Goal: Task Accomplishment & Management: Manage account settings

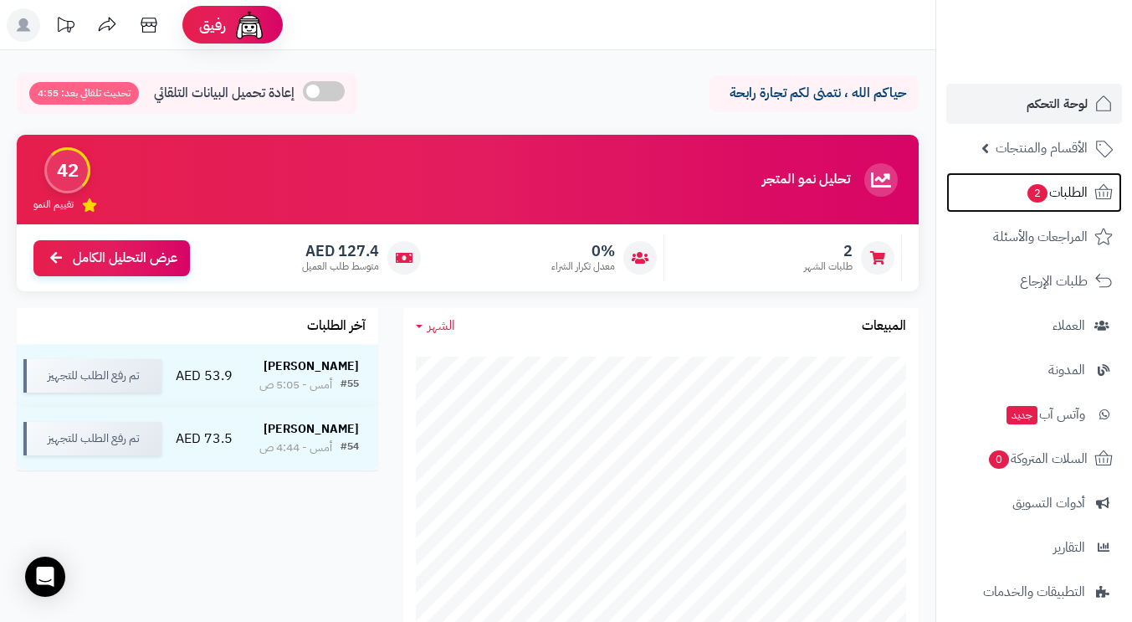
click at [1064, 193] on span "الطلبات 2" at bounding box center [1057, 192] width 62 height 23
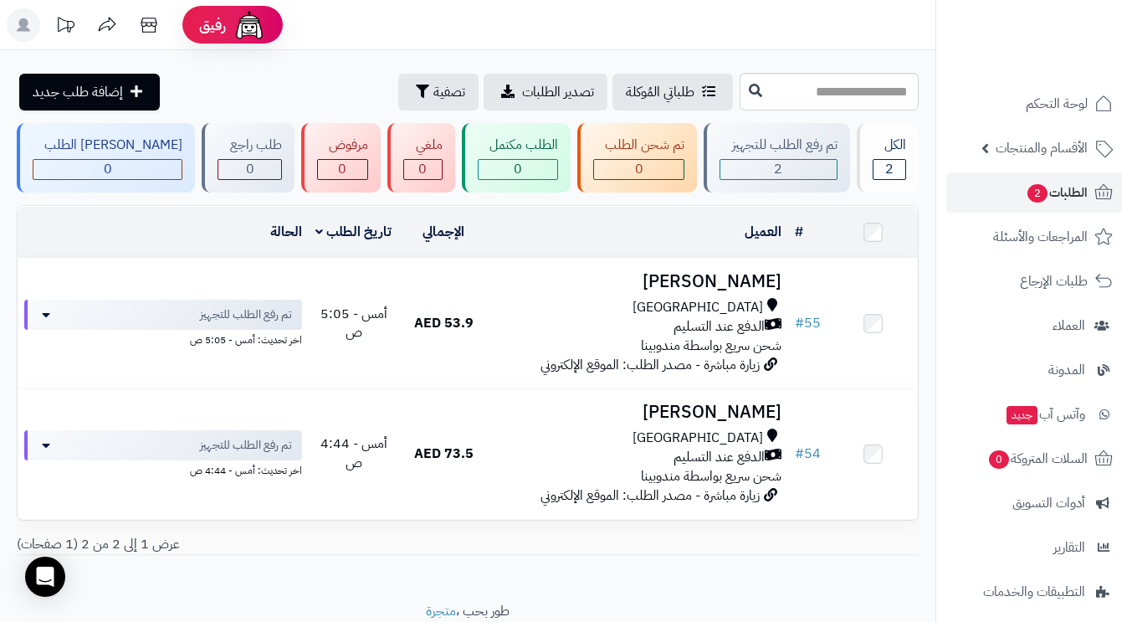
scroll to position [144, 0]
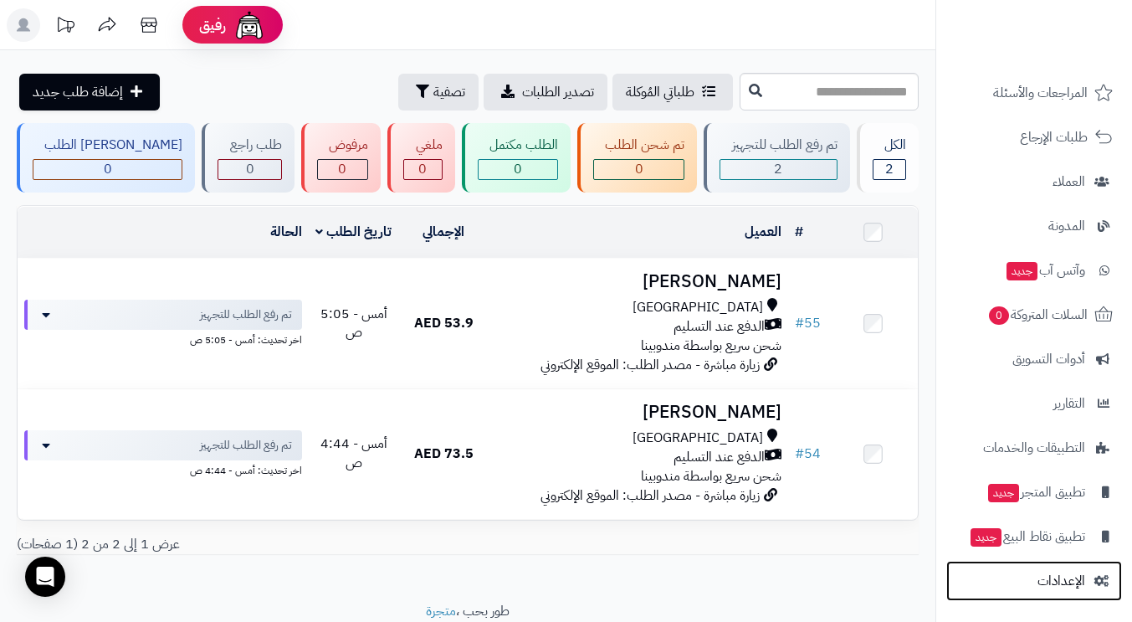
click at [1060, 580] on span "الإعدادات" at bounding box center [1062, 580] width 48 height 23
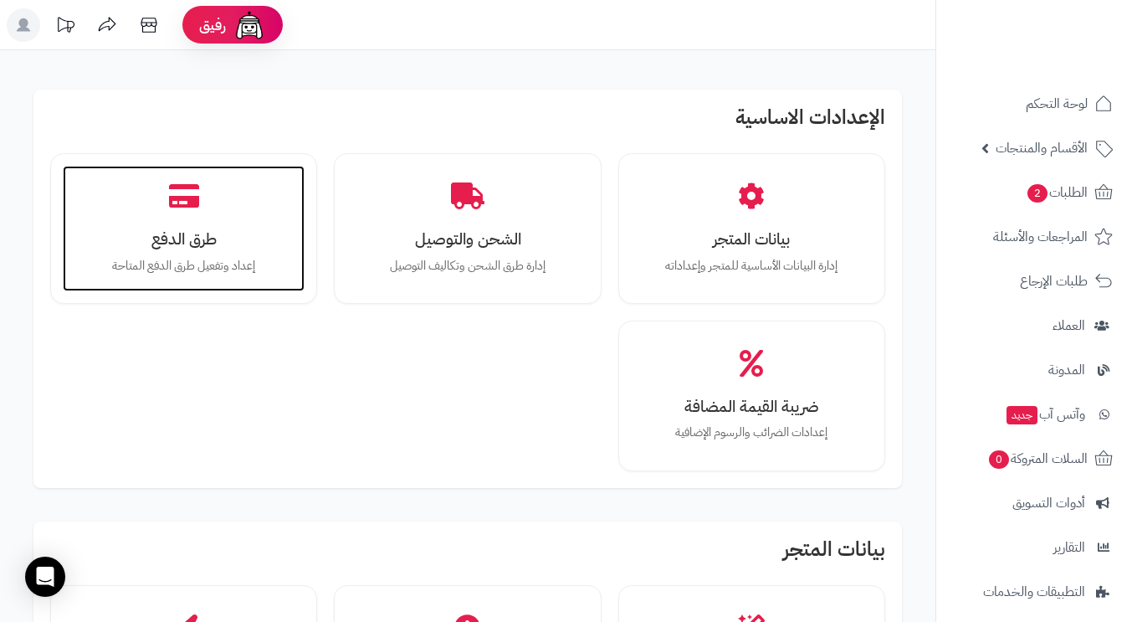
click at [223, 250] on div "طرق الدفع إعداد وتفعيل طرق الدفع المتاحة" at bounding box center [184, 229] width 242 height 126
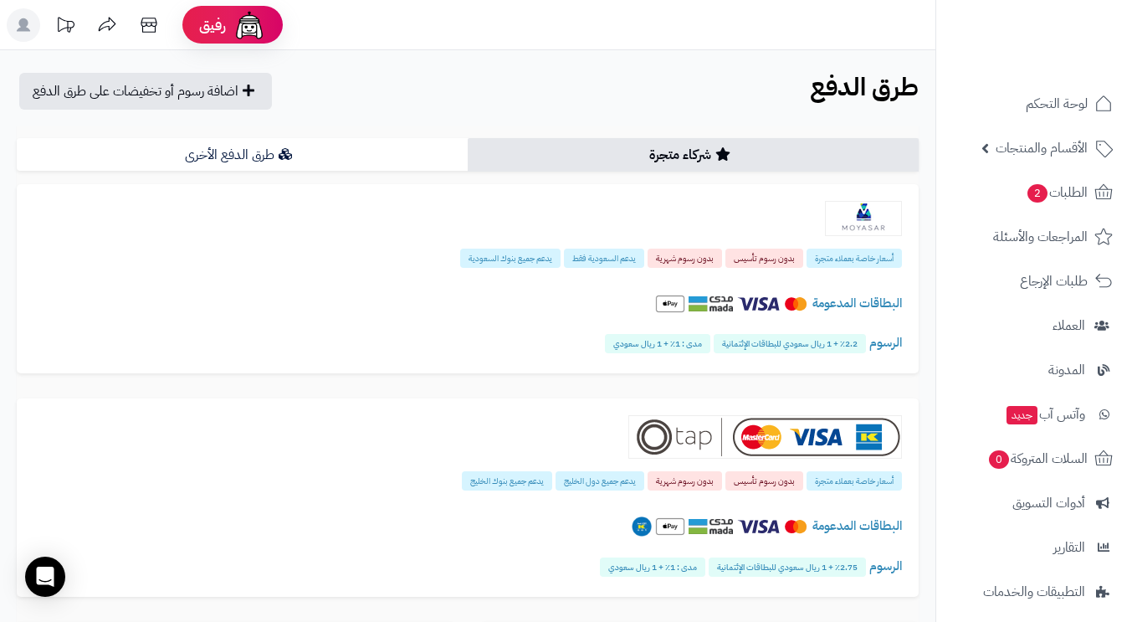
scroll to position [84, 0]
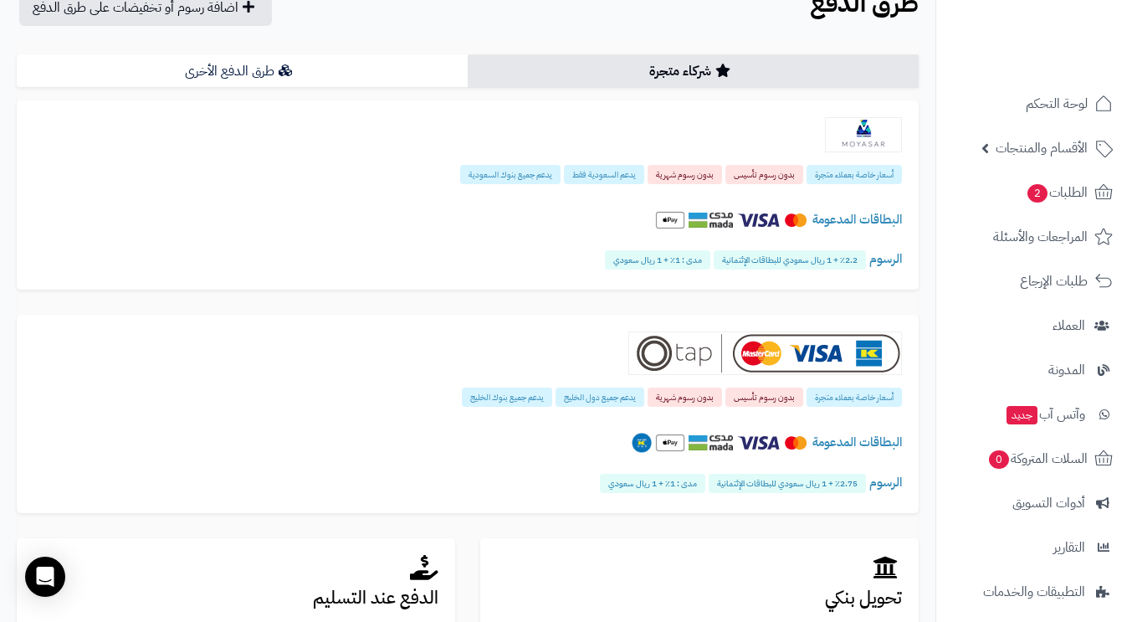
click at [228, 74] on link "طرق الدفع الأخرى" at bounding box center [242, 70] width 451 height 33
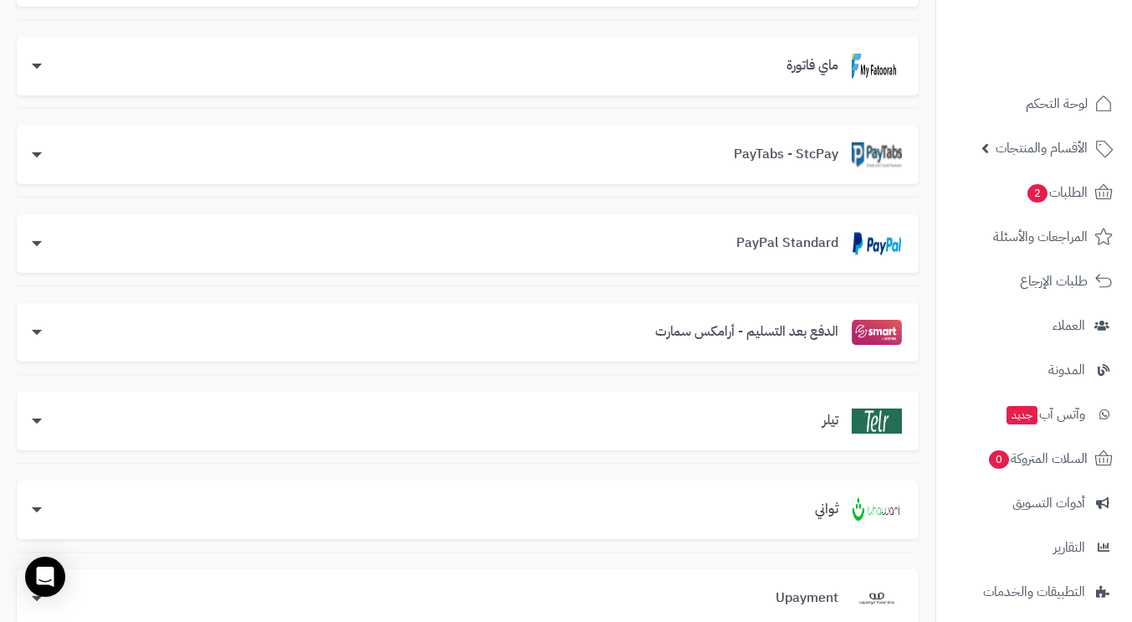
scroll to position [92, 0]
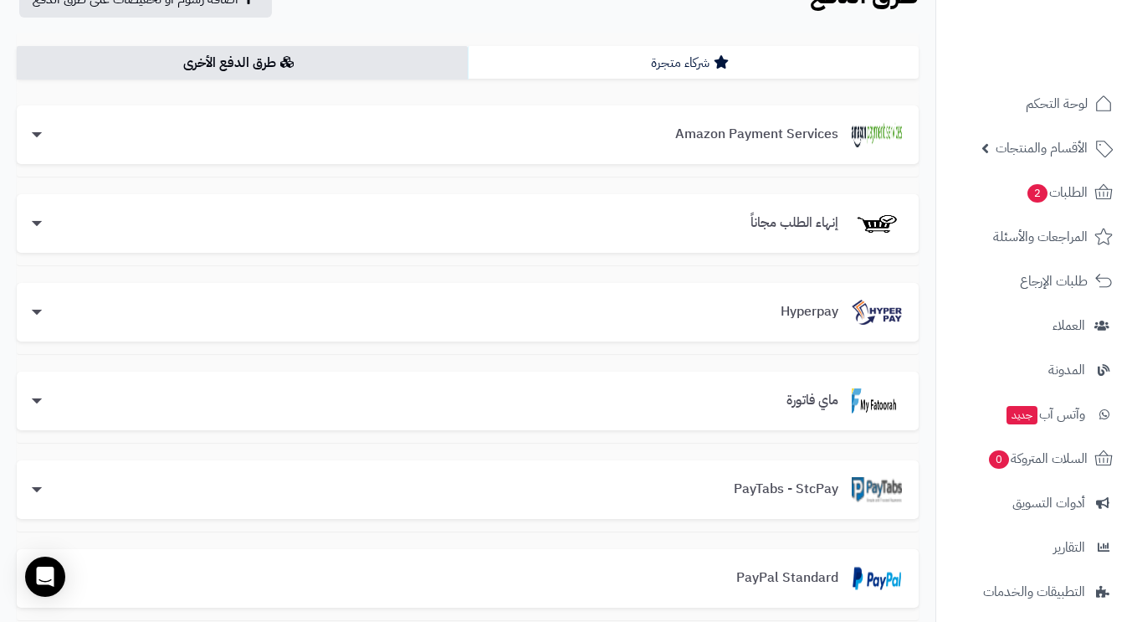
click at [687, 59] on link "شركاء متجرة" at bounding box center [693, 62] width 451 height 33
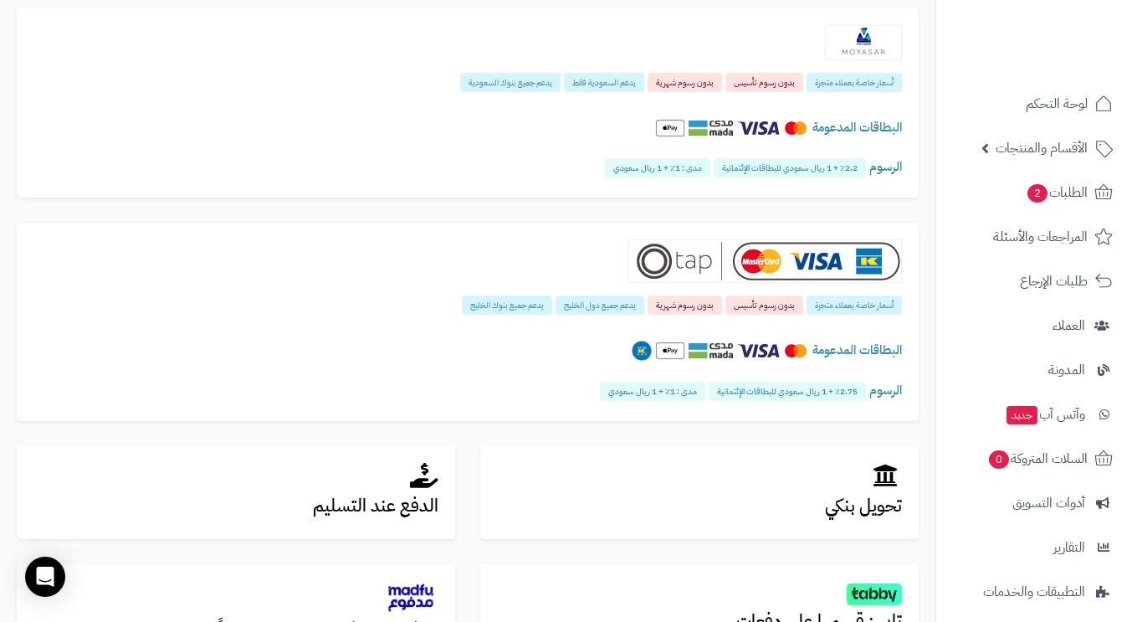
scroll to position [259, 0]
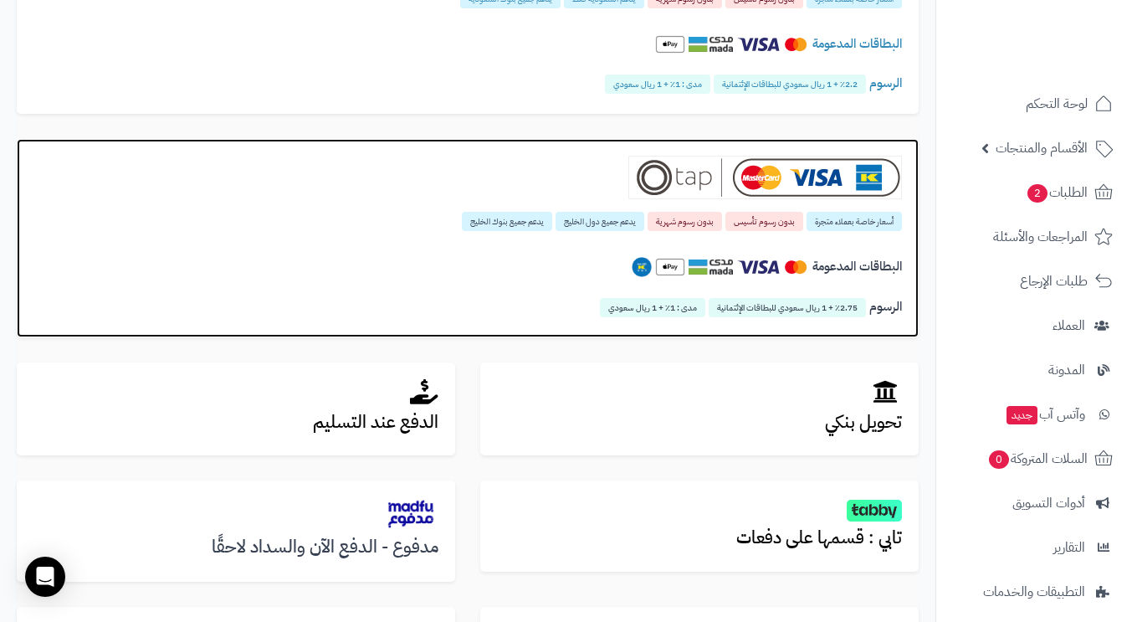
click at [529, 292] on div "البطاقات المدعومة" at bounding box center [467, 271] width 869 height 58
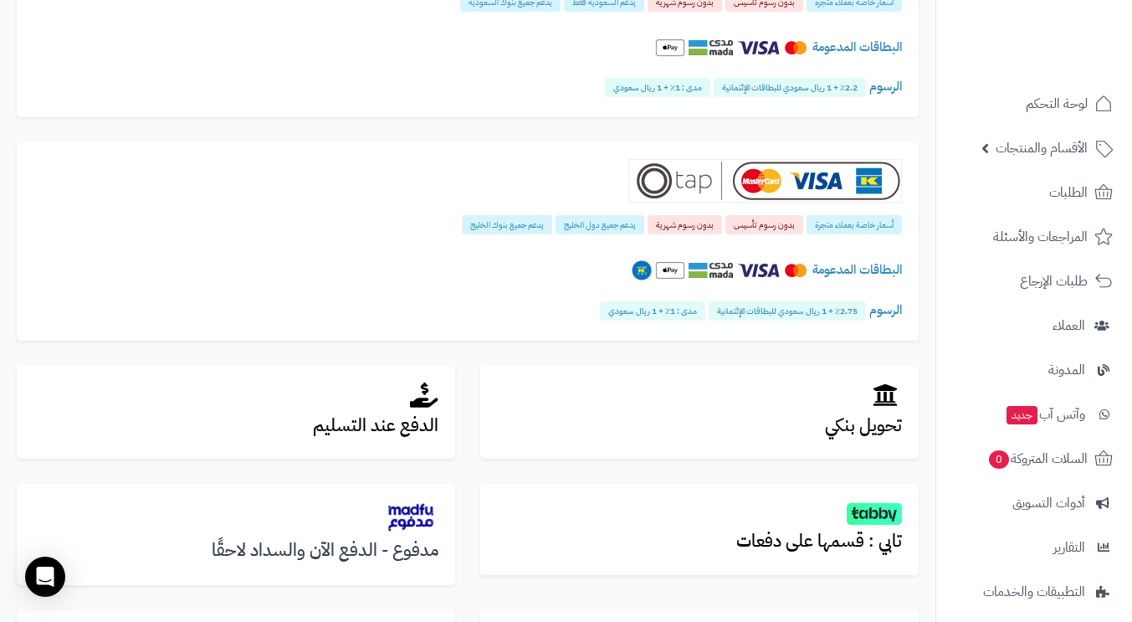
scroll to position [505, 0]
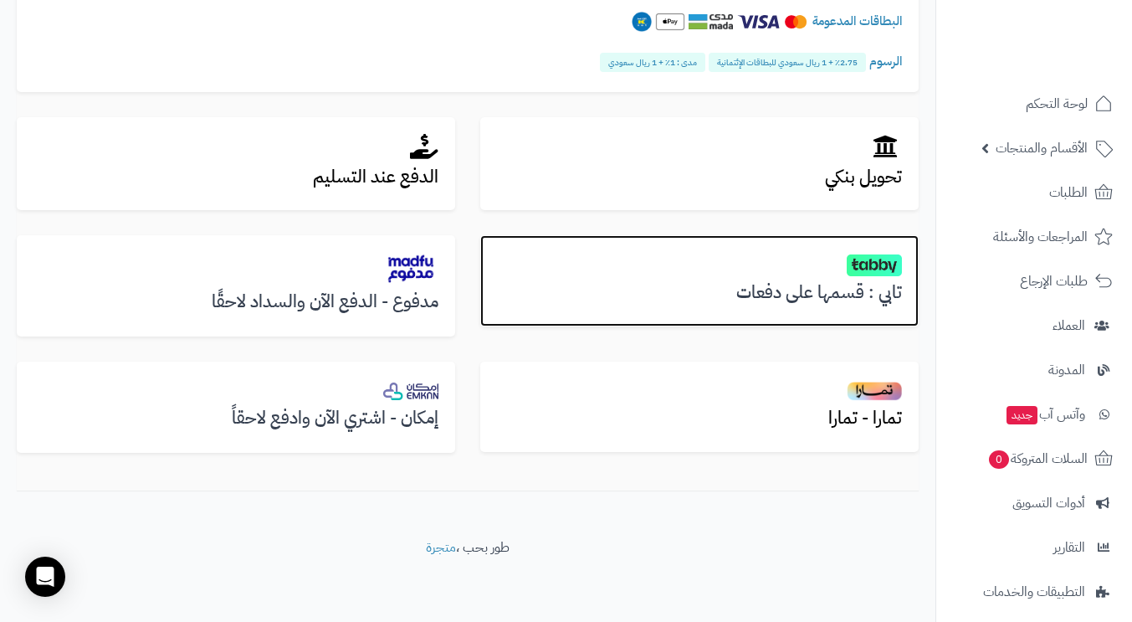
click at [647, 284] on h3 "تابي : قسمها على دفعات" at bounding box center [699, 292] width 405 height 19
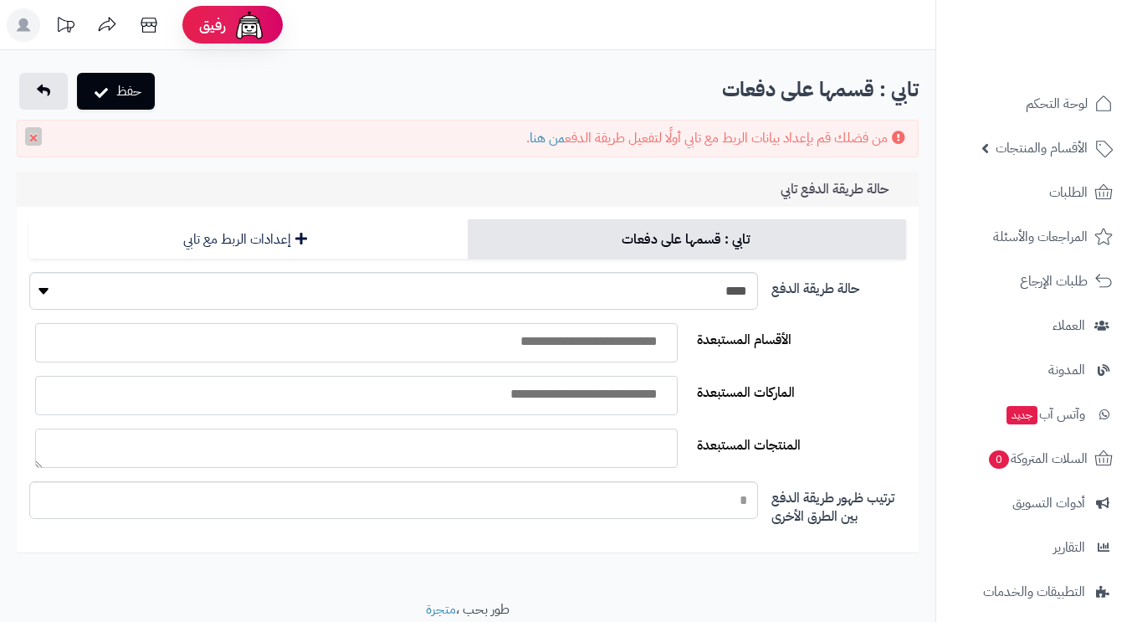
select select
click at [536, 137] on link "من هنا" at bounding box center [547, 138] width 35 height 20
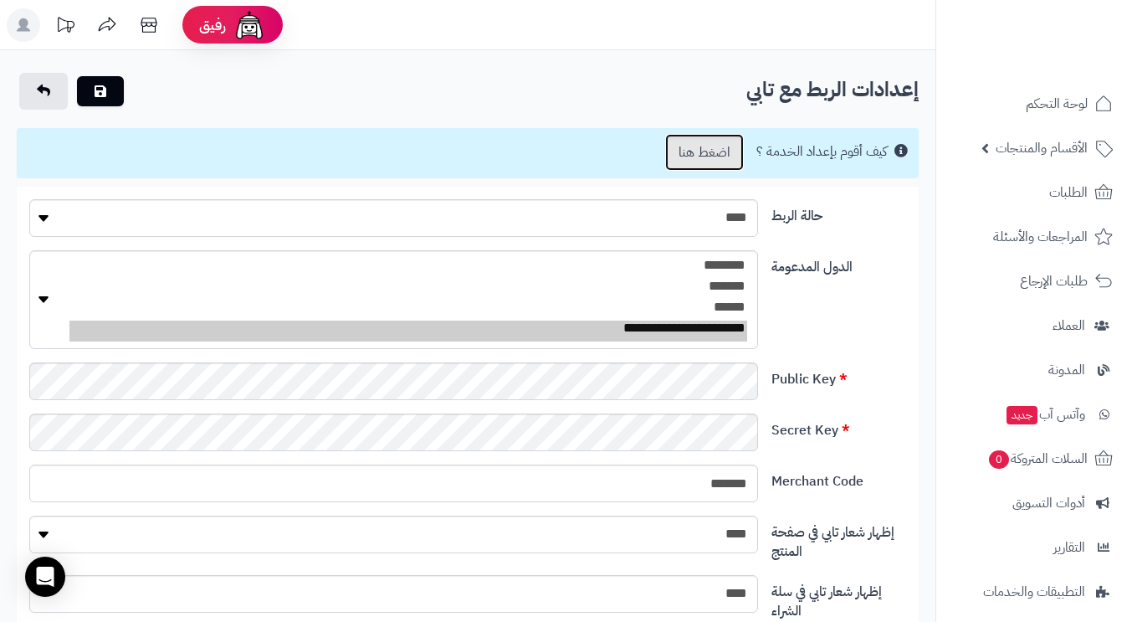
click at [702, 156] on link "اضغط هنا" at bounding box center [704, 152] width 79 height 37
click at [891, 299] on div "**********" at bounding box center [468, 306] width 890 height 112
